Goal: Entertainment & Leisure: Consume media (video, audio)

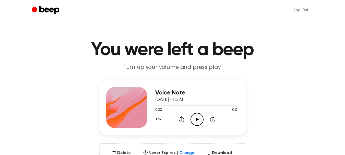
click at [195, 121] on icon "Play Audio" at bounding box center [197, 119] width 13 height 13
click at [197, 120] on icon at bounding box center [197, 119] width 3 height 3
click at [199, 119] on icon "Play Audio" at bounding box center [197, 119] width 13 height 13
click at [199, 116] on icon "Play Audio" at bounding box center [197, 119] width 13 height 13
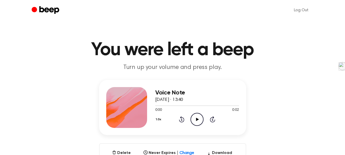
click at [197, 120] on icon at bounding box center [197, 119] width 3 height 3
